Goal: Task Accomplishment & Management: Complete application form

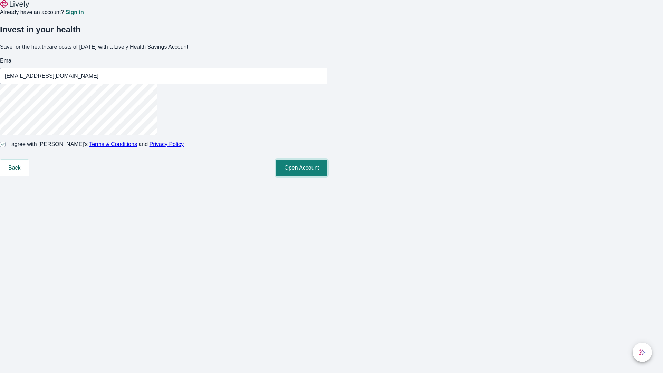
click at [328, 176] on button "Open Account" at bounding box center [301, 168] width 51 height 17
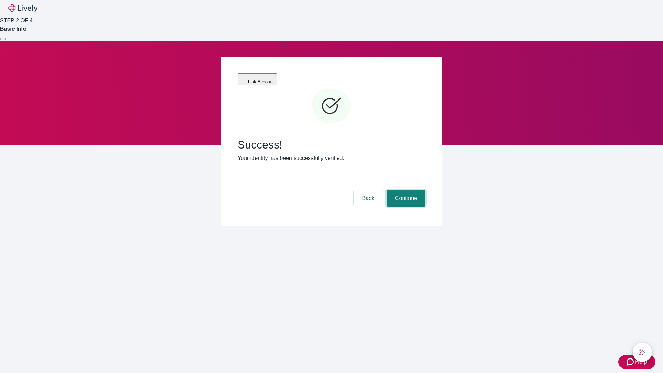
click at [405, 190] on button "Continue" at bounding box center [406, 198] width 39 height 17
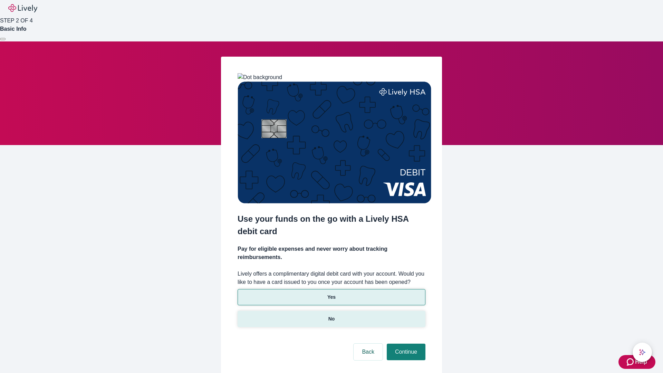
click at [331, 315] on p "No" at bounding box center [332, 318] width 7 height 7
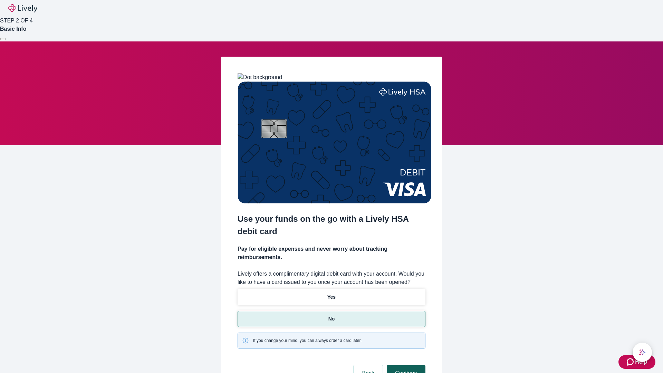
click at [405, 365] on button "Continue" at bounding box center [406, 373] width 39 height 17
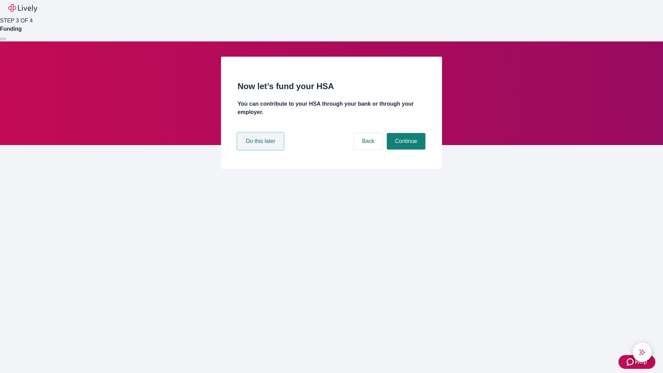
click at [262, 150] on button "Do this later" at bounding box center [261, 141] width 46 height 17
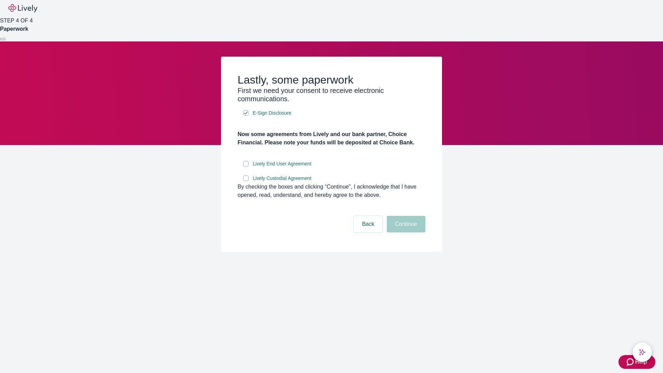
click at [246, 167] on input "Lively End User Agreement" at bounding box center [246, 164] width 6 height 6
checkbox input "true"
click at [246, 181] on input "Lively Custodial Agreement" at bounding box center [246, 179] width 6 height 6
checkbox input "true"
click at [405, 233] on button "Continue" at bounding box center [406, 224] width 39 height 17
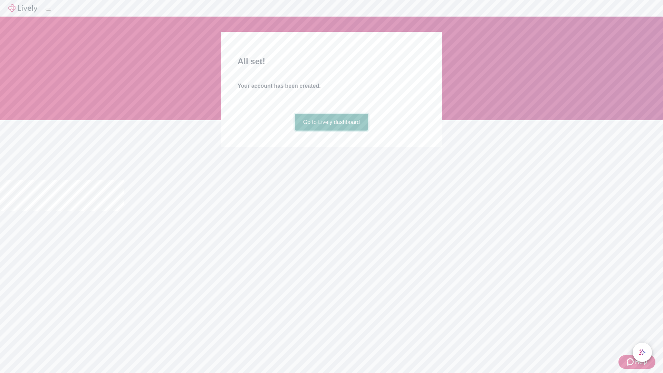
click at [331, 131] on link "Go to Lively dashboard" at bounding box center [332, 122] width 74 height 17
